Goal: Find specific page/section: Find specific page/section

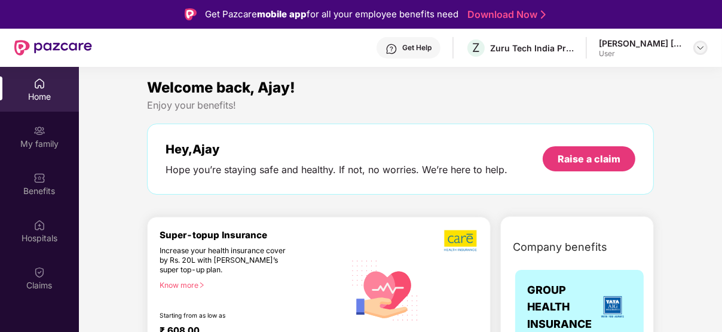
click at [697, 44] on img at bounding box center [700, 48] width 10 height 10
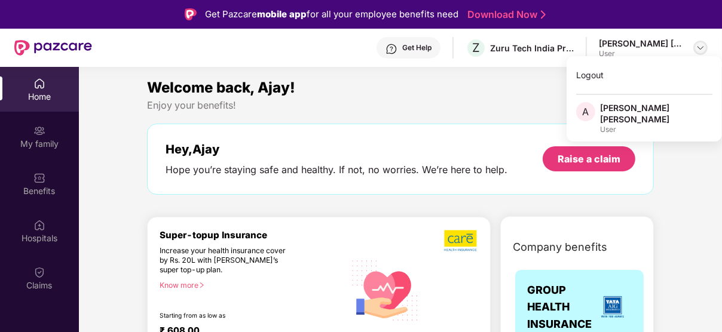
click at [699, 51] on img at bounding box center [700, 48] width 10 height 10
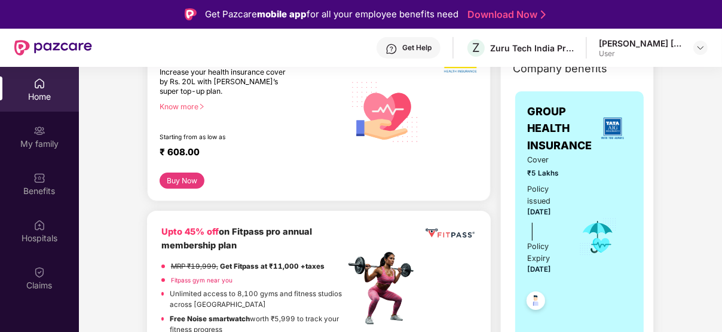
scroll to position [239, 0]
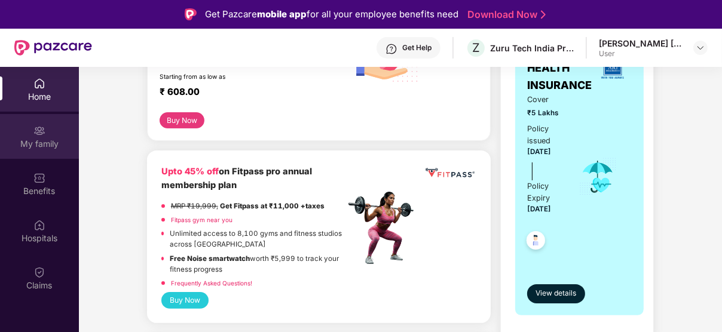
click at [37, 140] on div "My family" at bounding box center [39, 144] width 79 height 12
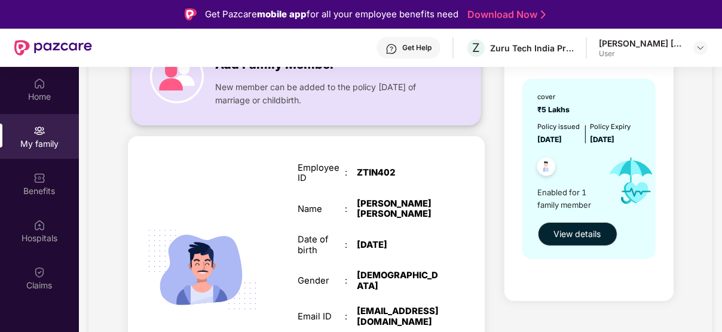
scroll to position [174, 0]
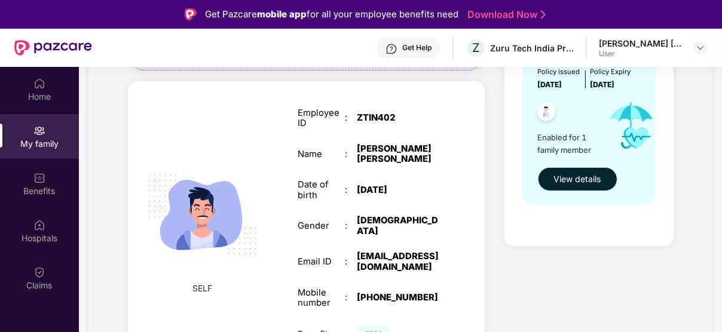
click at [577, 182] on span "View details" at bounding box center [577, 179] width 47 height 13
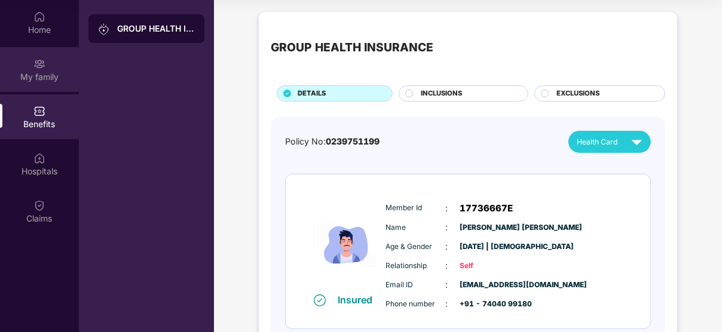
click at [39, 72] on div "My family" at bounding box center [39, 77] width 79 height 12
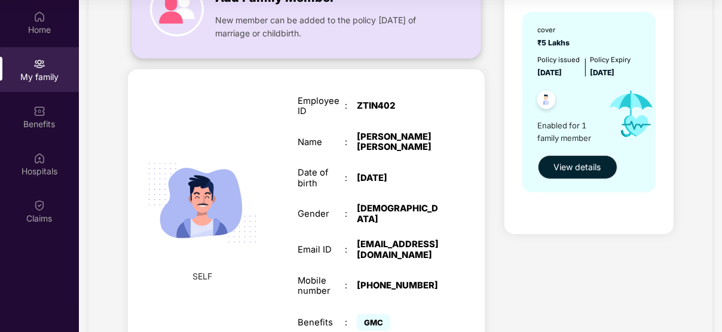
scroll to position [174, 0]
